Goal: Transaction & Acquisition: Purchase product/service

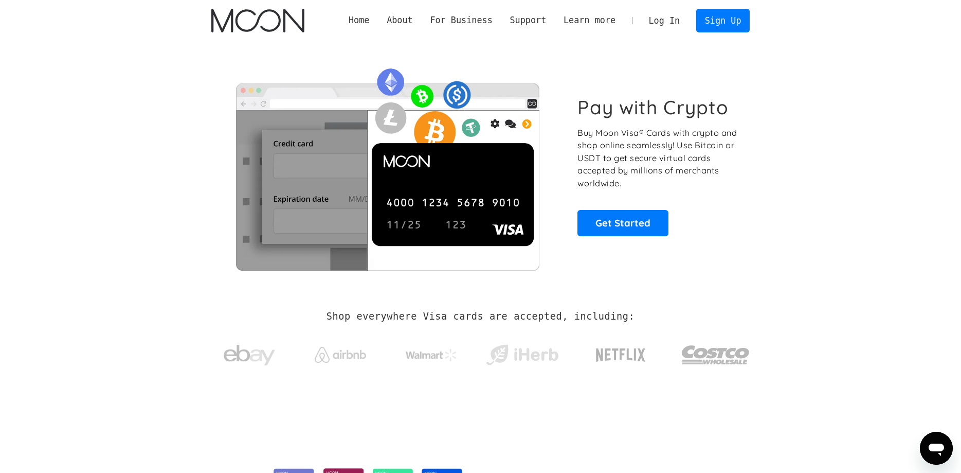
click at [664, 14] on link "Log In" at bounding box center [664, 20] width 48 height 23
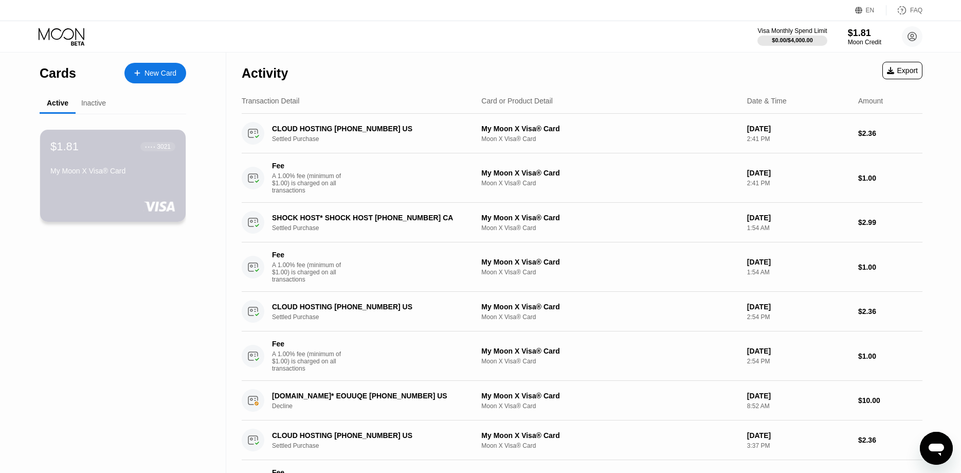
click at [86, 175] on div "My Moon X Visa® Card" at bounding box center [112, 171] width 125 height 8
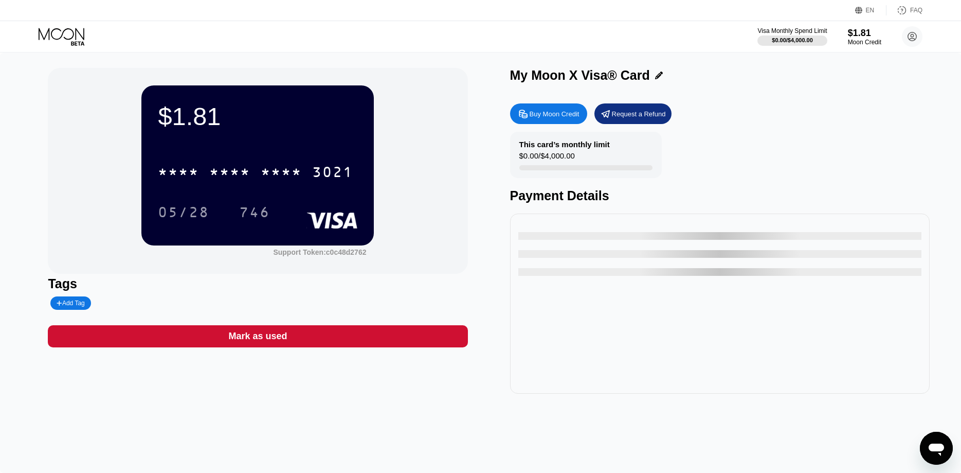
click at [273, 189] on div "* * * * * * * * * * * * 3021 05/28 746" at bounding box center [258, 181] width 200 height 61
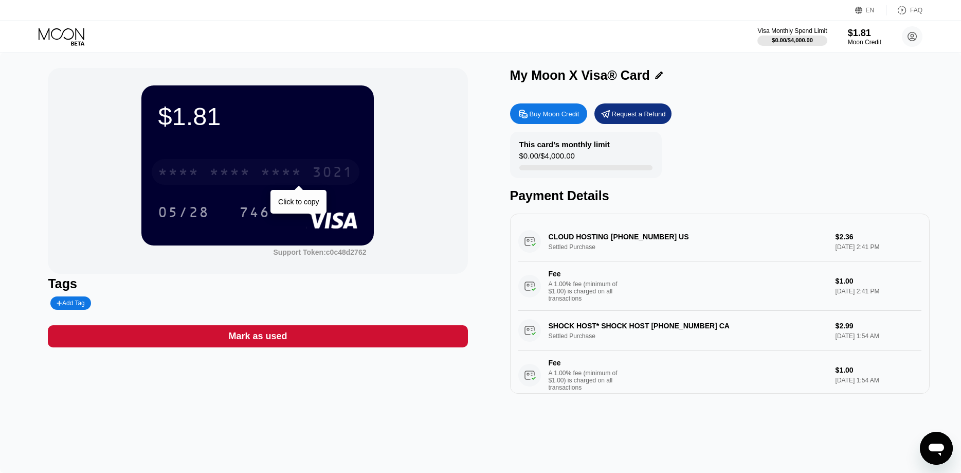
drag, startPoint x: 273, startPoint y: 178, endPoint x: 267, endPoint y: 154, distance: 24.7
click at [273, 176] on div "* * * *" at bounding box center [281, 173] width 41 height 16
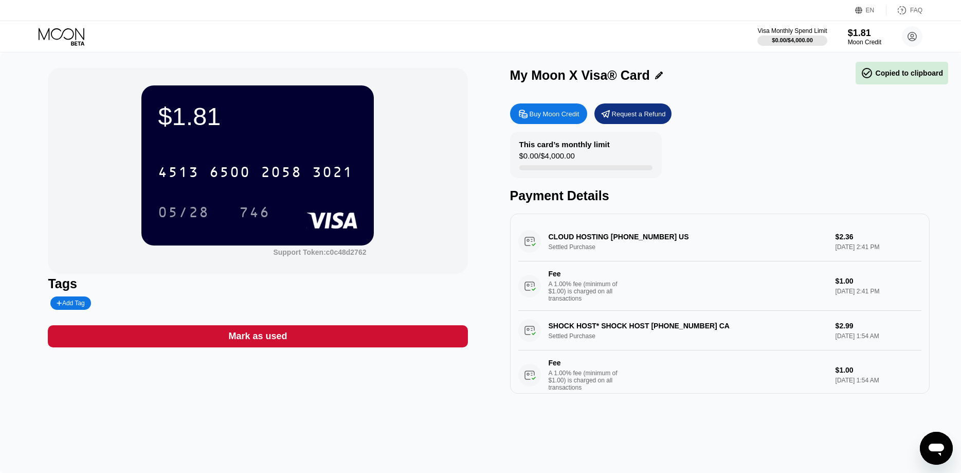
click at [287, 178] on div "2058" at bounding box center [281, 173] width 41 height 16
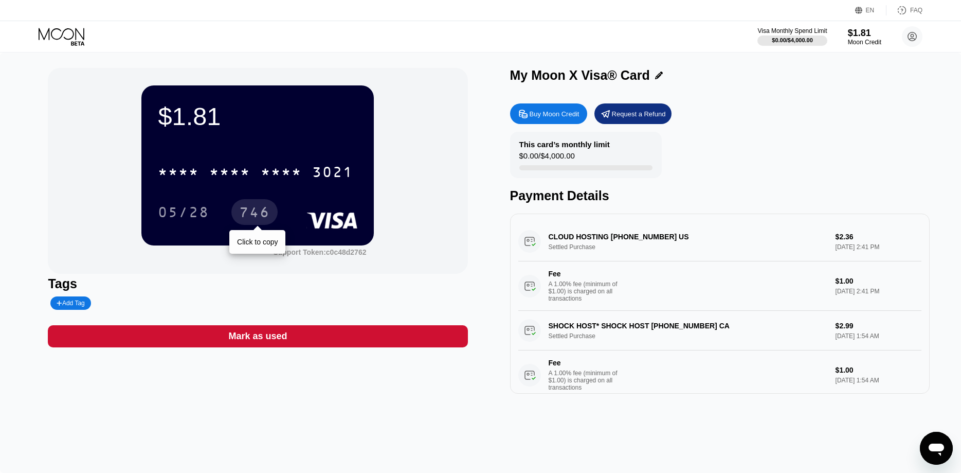
click at [264, 207] on div "746" at bounding box center [254, 212] width 46 height 26
click at [287, 204] on div "05/28 746" at bounding box center [258, 212] width 200 height 26
click at [52, 29] on icon at bounding box center [63, 37] width 48 height 18
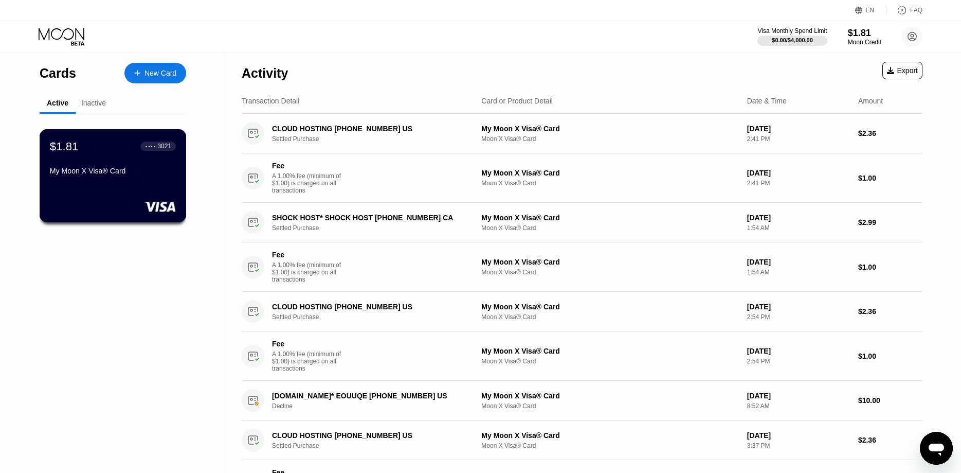
click at [106, 174] on div "My Moon X Visa® Card" at bounding box center [113, 171] width 126 height 8
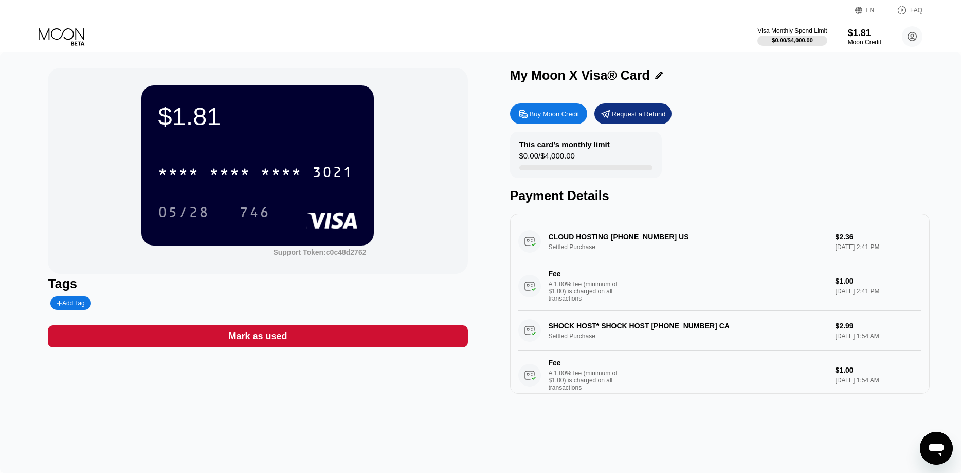
click at [544, 110] on div "Buy Moon Credit" at bounding box center [548, 113] width 77 height 21
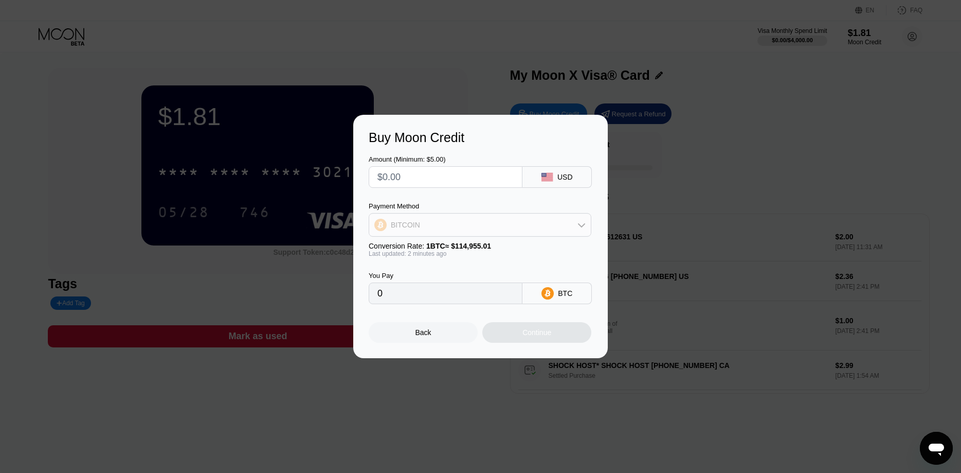
click at [544, 222] on div "BITCOIN" at bounding box center [480, 224] width 222 height 21
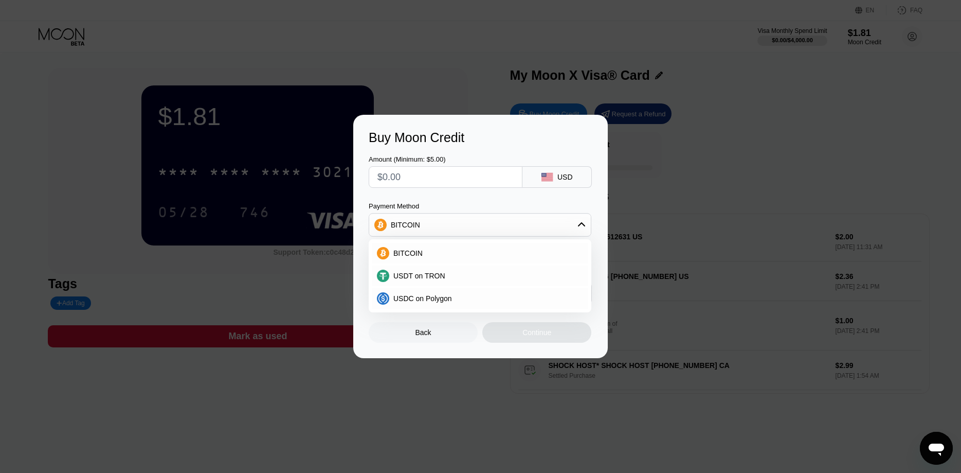
click at [544, 222] on div "BITCOIN" at bounding box center [480, 224] width 222 height 21
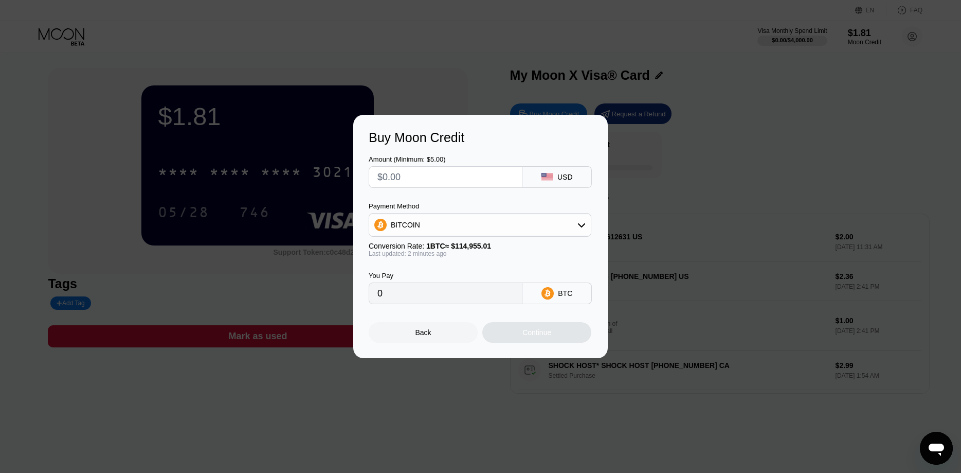
click at [553, 282] on div "You Pay 0 BTC" at bounding box center [481, 280] width 224 height 47
drag, startPoint x: 538, startPoint y: 243, endPoint x: 535, endPoint y: 231, distance: 12.2
click at [538, 243] on div "Conversion Rate: 1 BTC ≈ $114,955.01" at bounding box center [480, 246] width 223 height 8
click at [534, 228] on div "BITCOIN" at bounding box center [480, 224] width 222 height 21
click at [534, 278] on div "USDT on TRON" at bounding box center [486, 276] width 194 height 8
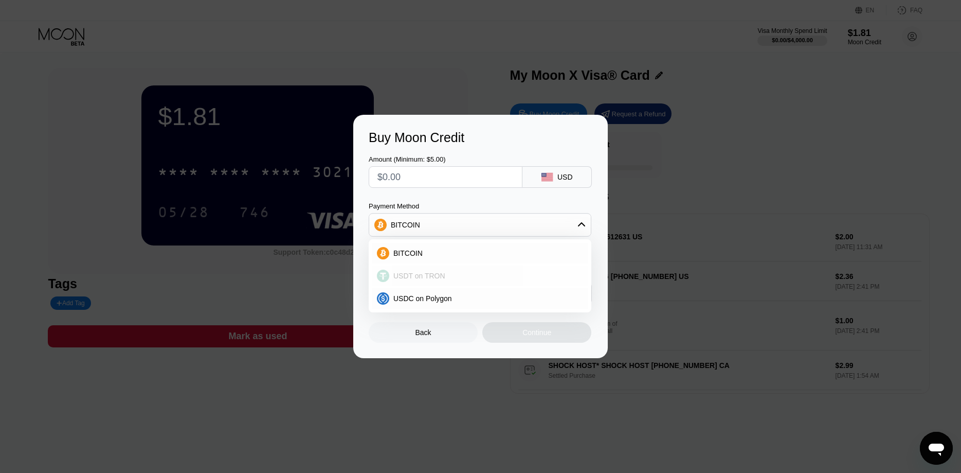
type input "0.00"
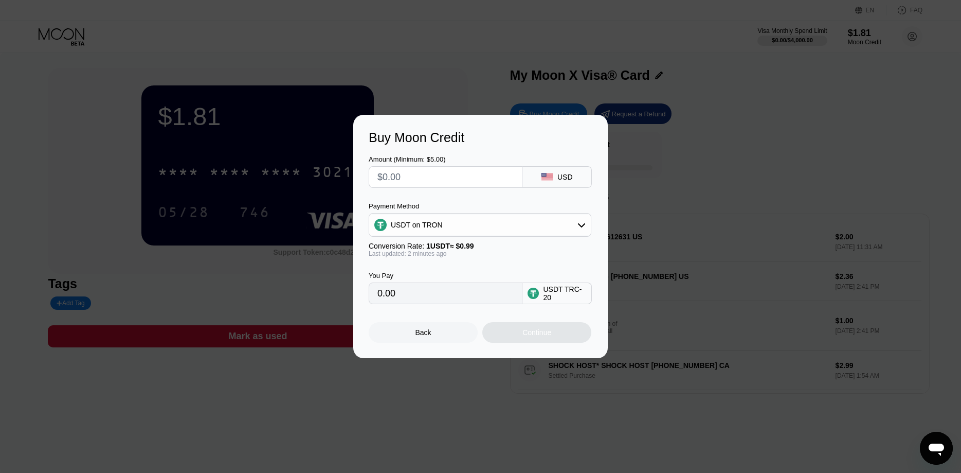
click at [466, 179] on input "text" at bounding box center [445, 177] width 136 height 21
click at [518, 220] on div "USDT on TRON" at bounding box center [480, 224] width 222 height 21
click at [508, 275] on div "USDT on TRON" at bounding box center [486, 276] width 194 height 8
drag, startPoint x: 455, startPoint y: 155, endPoint x: 464, endPoint y: 183, distance: 29.4
click at [456, 158] on div "Amount (Minimum: $5.00)" at bounding box center [446, 159] width 154 height 8
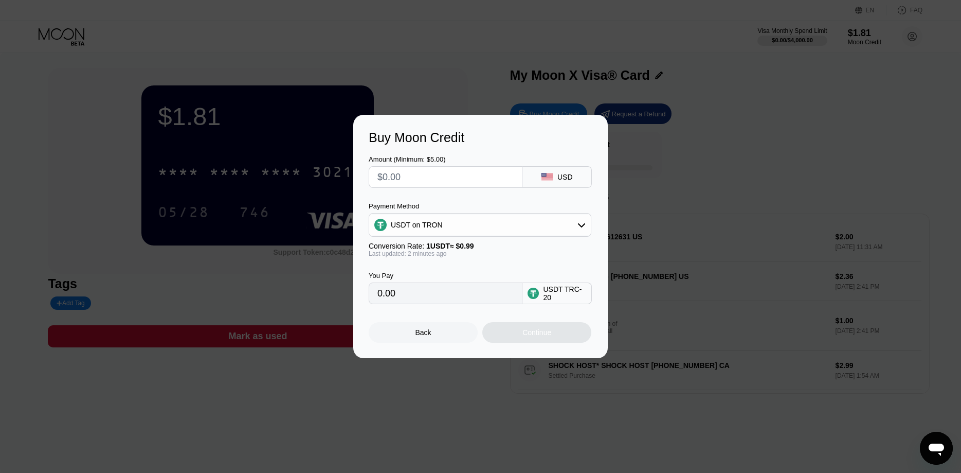
click at [464, 183] on input "text" at bounding box center [445, 177] width 136 height 21
type input "$200"
type input "202.02"
type input "$20"
type input "20.20"
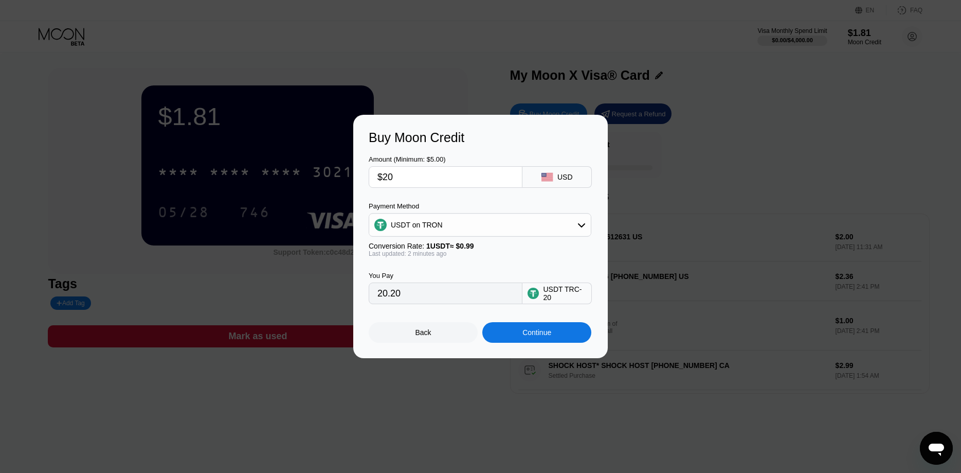
type input "$20"
click at [538, 347] on div "Buy Moon Credit Amount (Minimum: $5.00) $20 USD Payment Method USDT on TRON Con…" at bounding box center [480, 236] width 255 height 243
click at [537, 342] on div "Continue" at bounding box center [536, 332] width 109 height 21
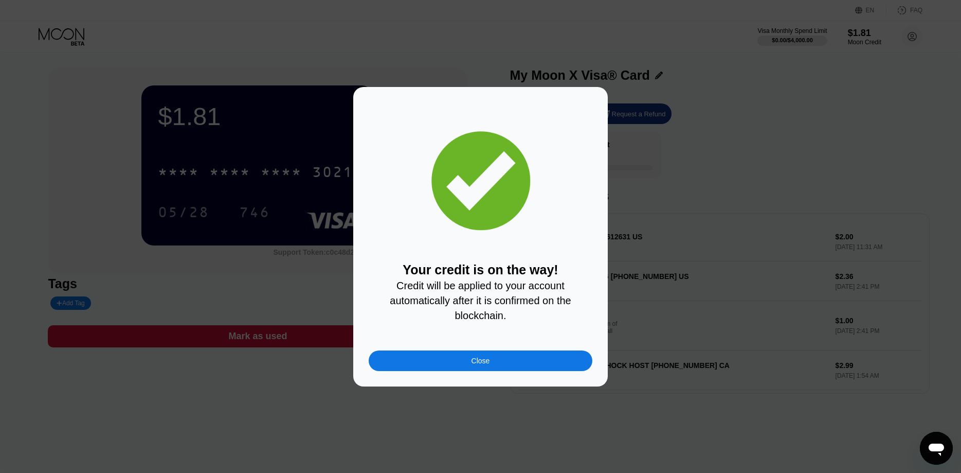
drag, startPoint x: 566, startPoint y: 381, endPoint x: 564, endPoint y: 369, distance: 12.0
click at [565, 380] on div "Your credit is on the way! Credit will be applied to your account automatically…" at bounding box center [480, 236] width 255 height 299
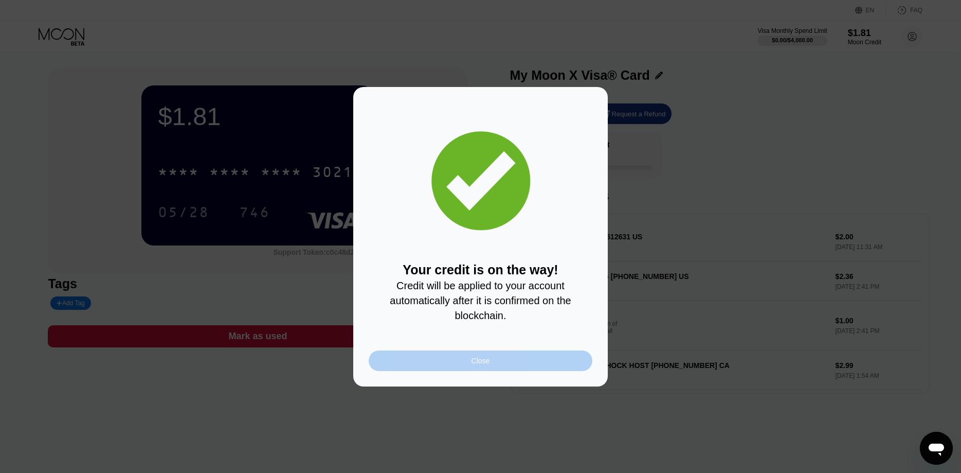
click at [564, 369] on div "Close" at bounding box center [481, 360] width 224 height 21
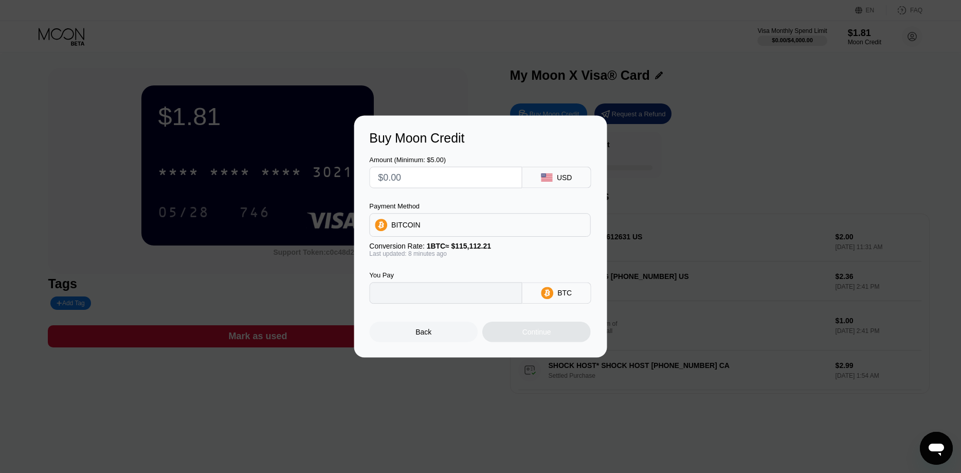
type input "0"
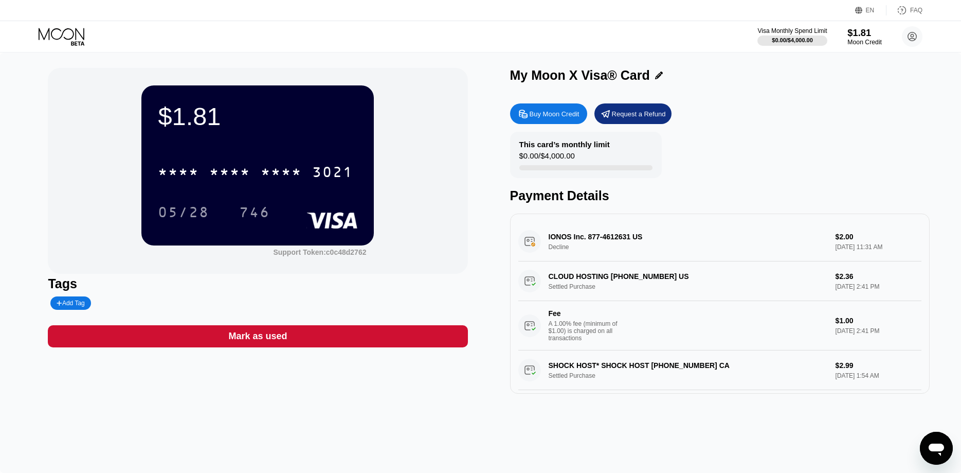
click at [865, 43] on div "Moon Credit" at bounding box center [864, 42] width 34 height 7
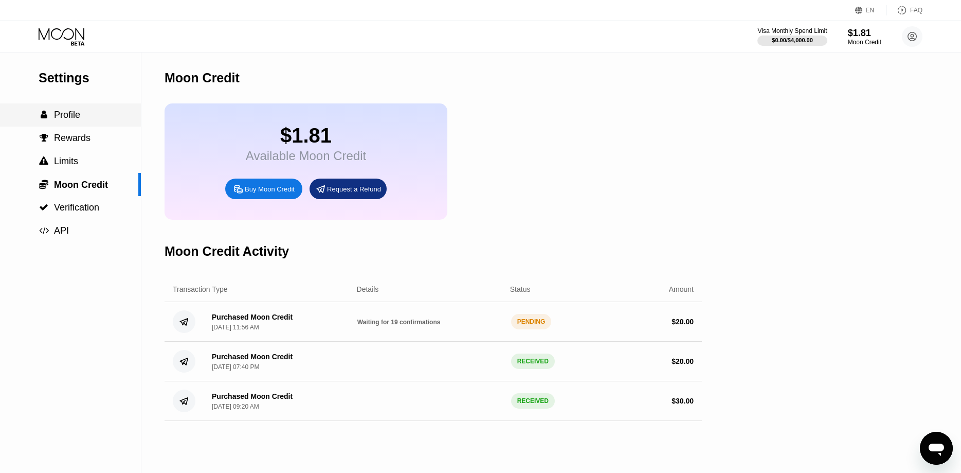
click at [112, 120] on div " Profile" at bounding box center [70, 115] width 141 height 11
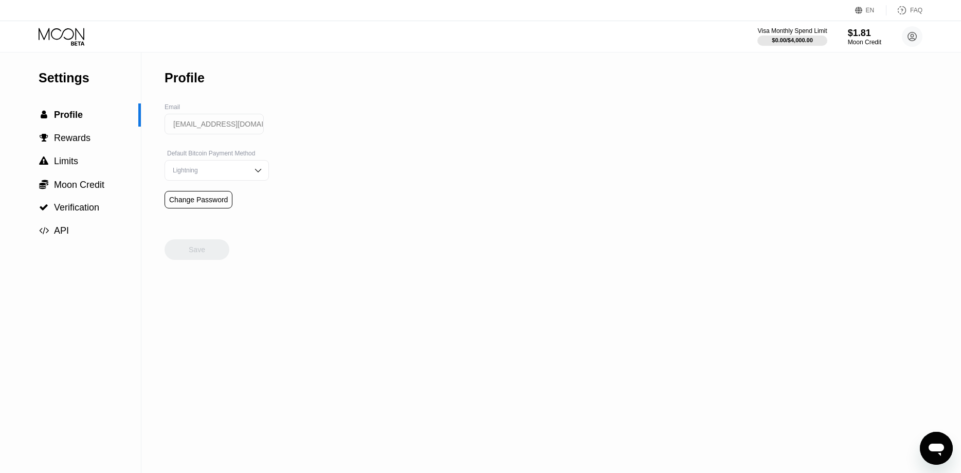
click at [53, 31] on icon at bounding box center [63, 37] width 48 height 18
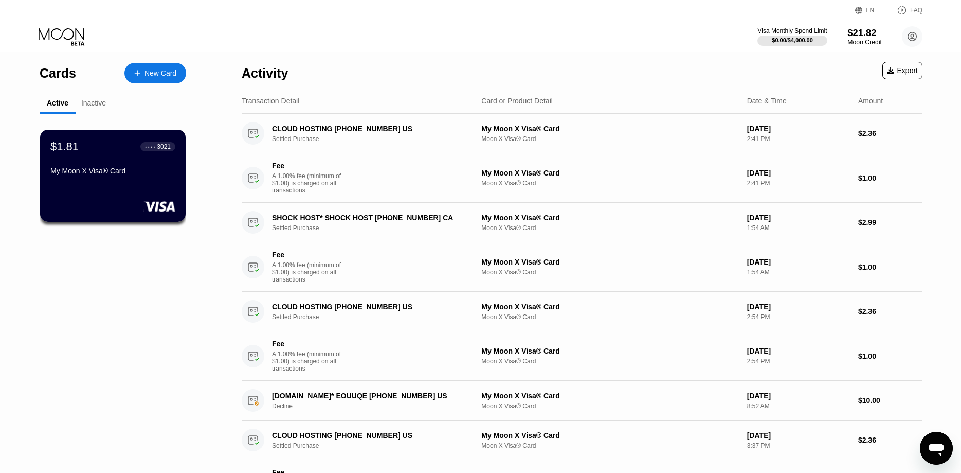
click at [860, 33] on div "$21.82" at bounding box center [864, 32] width 34 height 11
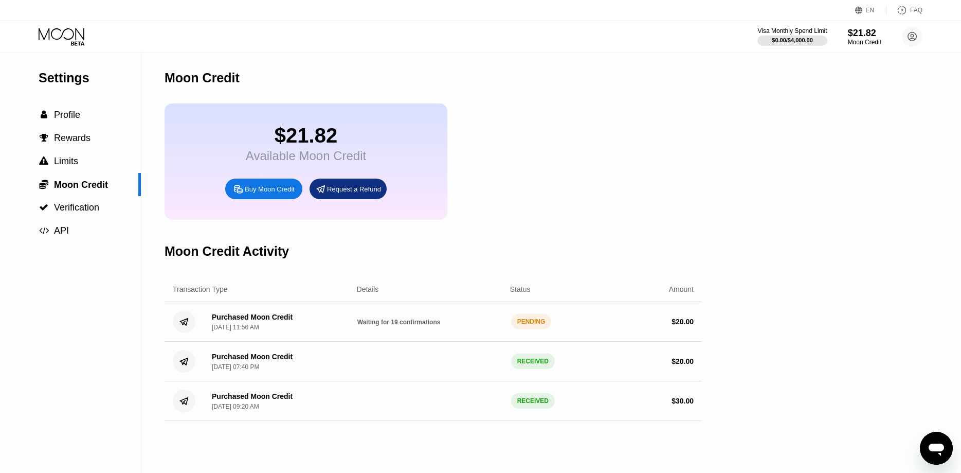
click at [68, 37] on icon at bounding box center [63, 37] width 48 height 18
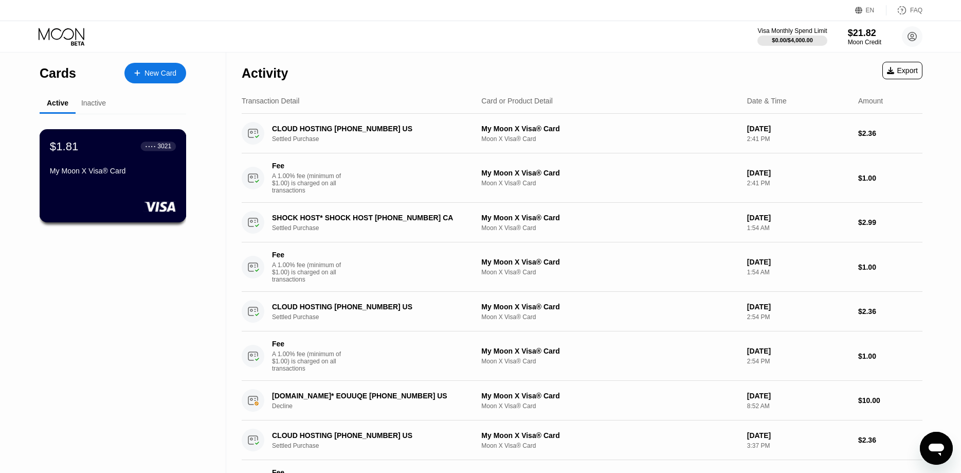
click at [110, 163] on div "$1.81 ● ● ● ● 3021 My Moon X Visa® Card" at bounding box center [113, 159] width 126 height 40
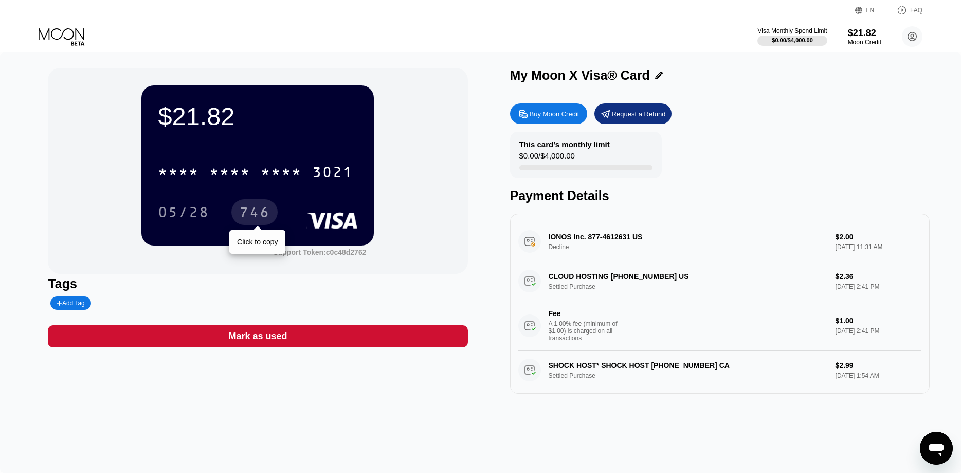
click at [256, 206] on div "746" at bounding box center [254, 212] width 46 height 26
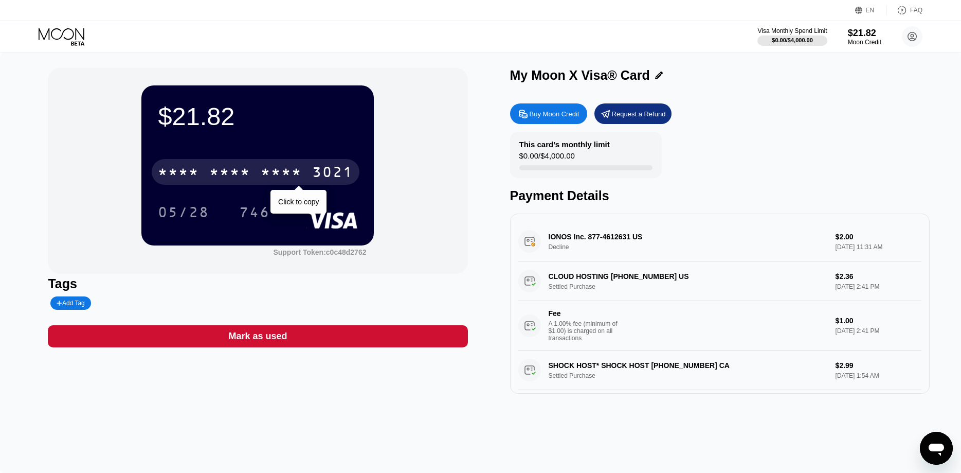
click at [321, 182] on div "3021" at bounding box center [332, 173] width 41 height 16
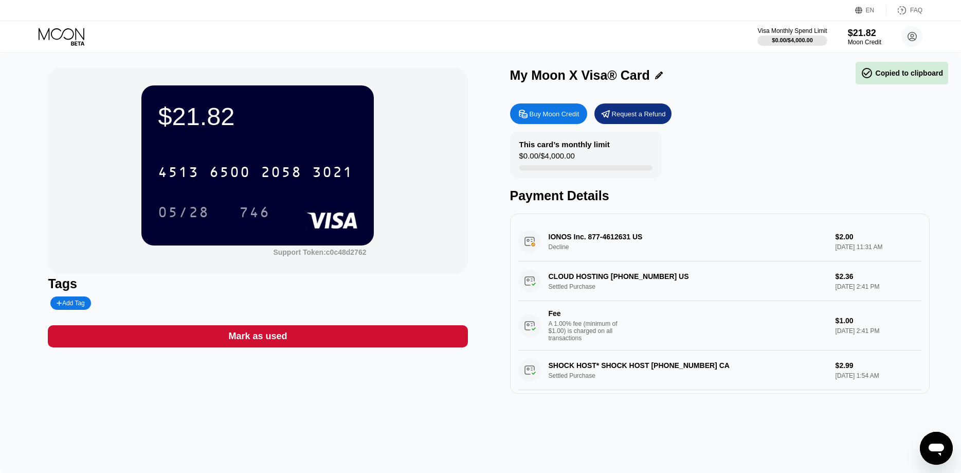
click at [301, 127] on div "$21.82" at bounding box center [258, 116] width 200 height 29
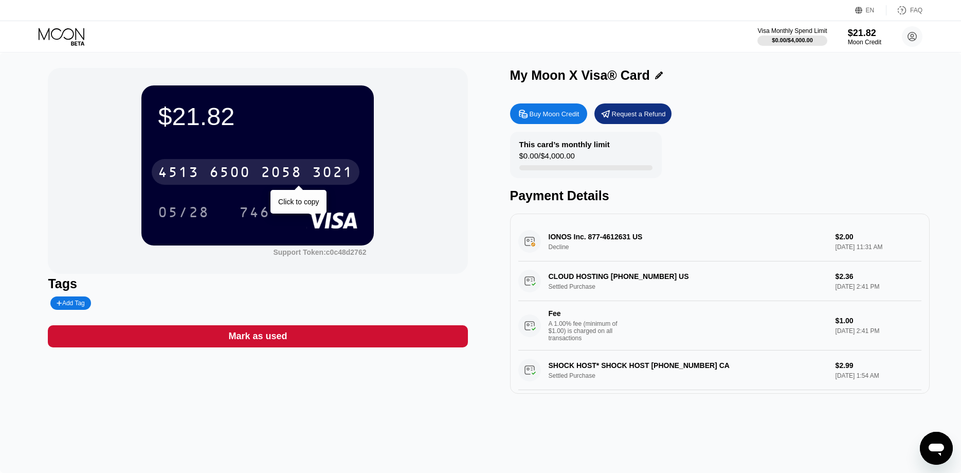
click at [270, 173] on div "2058" at bounding box center [281, 173] width 41 height 16
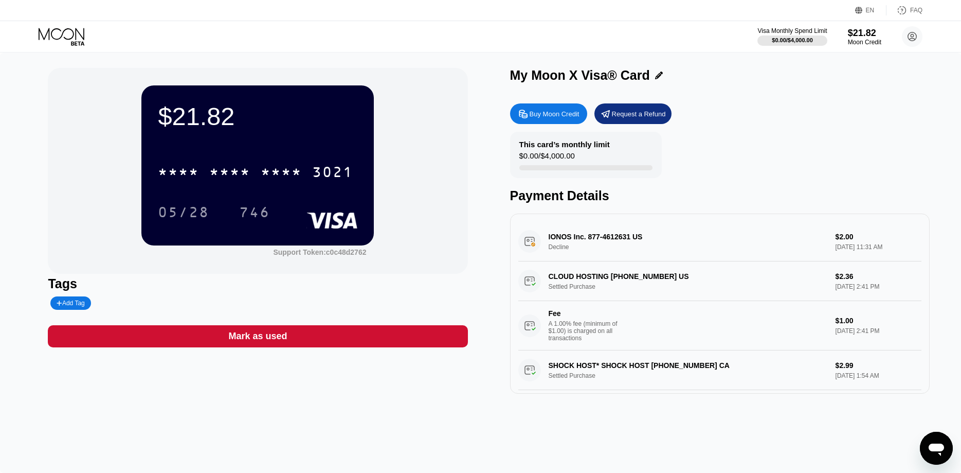
click at [258, 221] on div "746" at bounding box center [254, 213] width 31 height 16
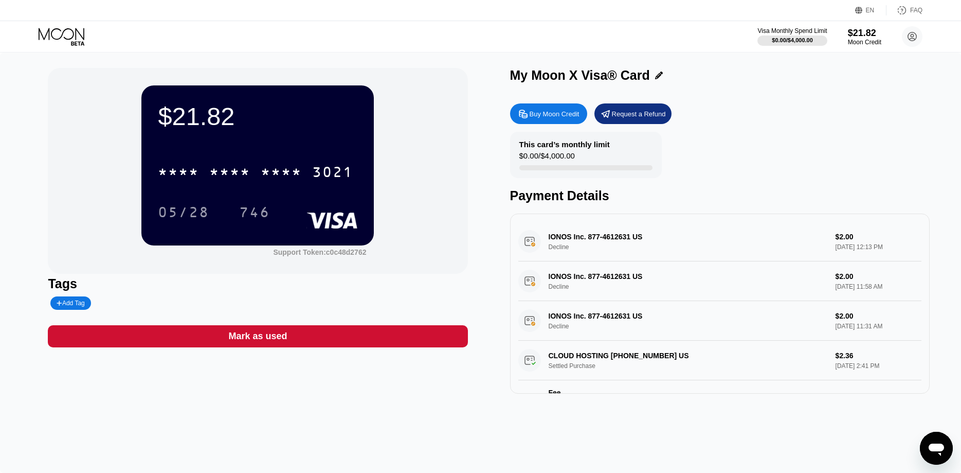
click at [629, 241] on div "IONOS Inc. 877-4612631 US Decline $2.00 Sep 19, 2025 12:13 PM" at bounding box center [719, 242] width 403 height 40
click at [828, 245] on div "IONOS Inc. 877-4612631 US Decline $2.00 Sep 19, 2025 12:13 PM" at bounding box center [719, 242] width 403 height 40
click at [605, 239] on div "IONOS Inc. 877-4612631 US Decline $2.00 Sep 19, 2025 12:13 PM" at bounding box center [719, 242] width 403 height 40
click at [938, 443] on icon "Open messaging window" at bounding box center [936, 449] width 15 height 12
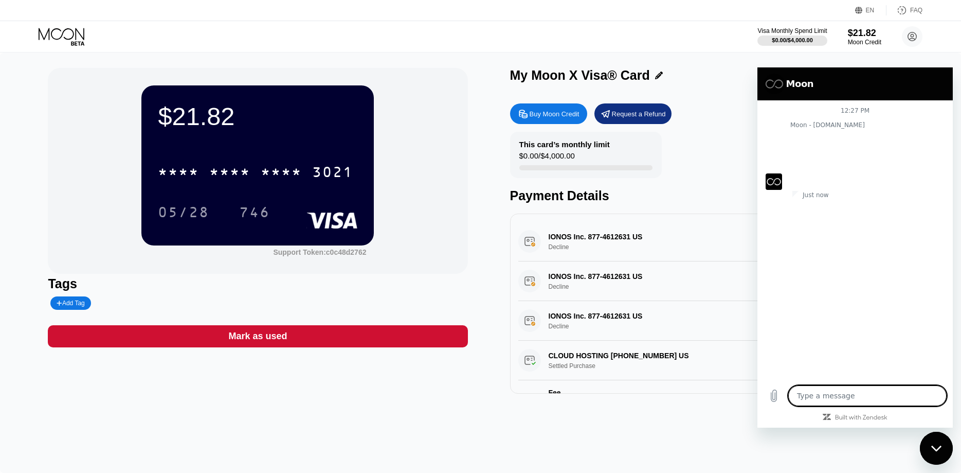
type textarea "x"
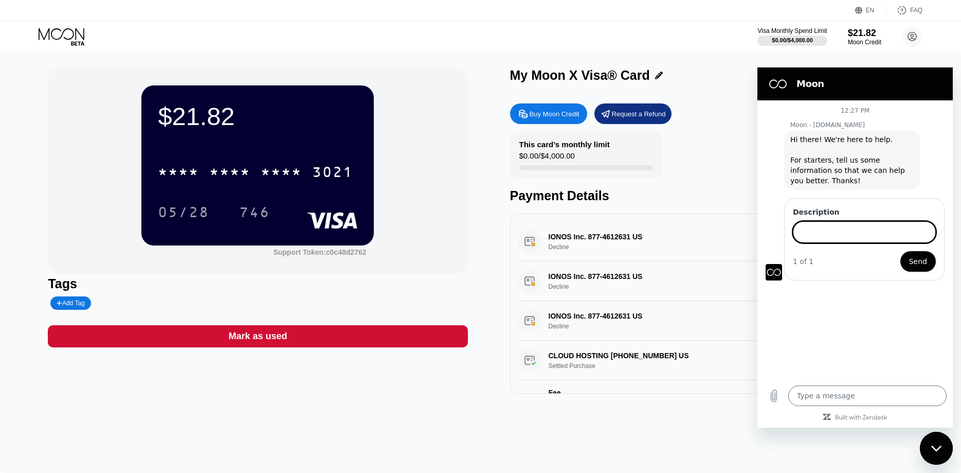
click at [292, 159] on div "* * * * * * * * * * * * 3021" at bounding box center [258, 168] width 200 height 35
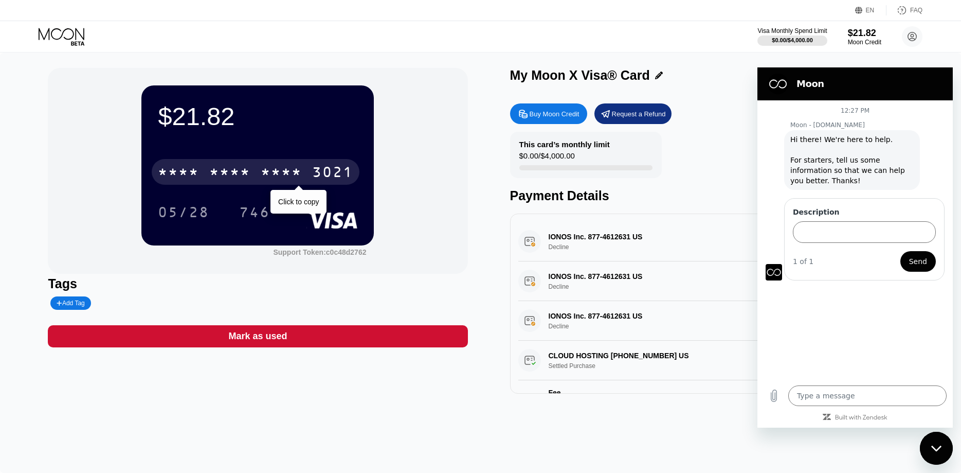
click at [292, 172] on div "* * * *" at bounding box center [281, 173] width 41 height 16
